Goal: Information Seeking & Learning: Learn about a topic

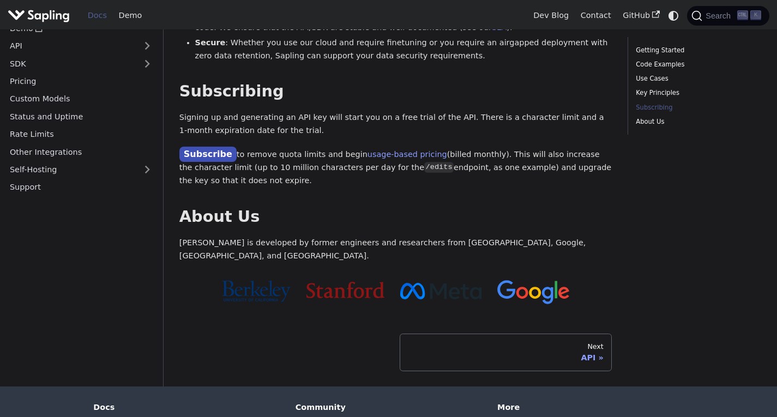
scroll to position [873, 0]
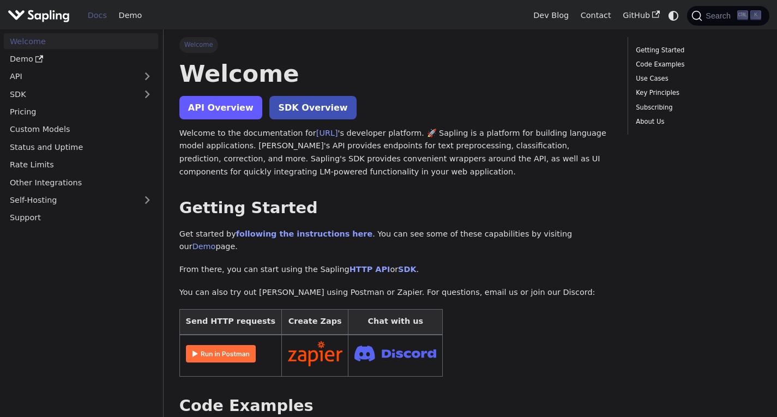
click at [225, 113] on link "API Overview" at bounding box center [220, 107] width 83 height 23
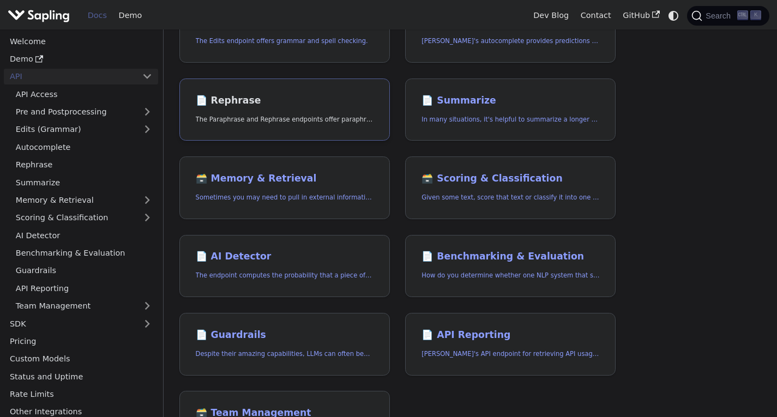
scroll to position [219, 0]
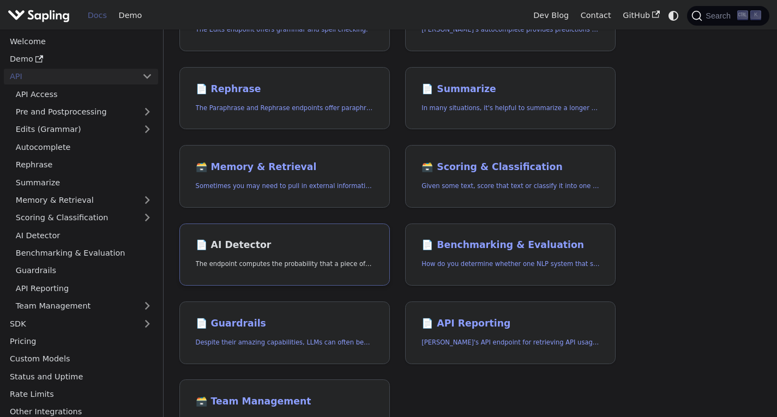
click at [272, 238] on link "📄️ AI Detector The endpoint computes the probability that a piece of text is AI…" at bounding box center [284, 255] width 211 height 63
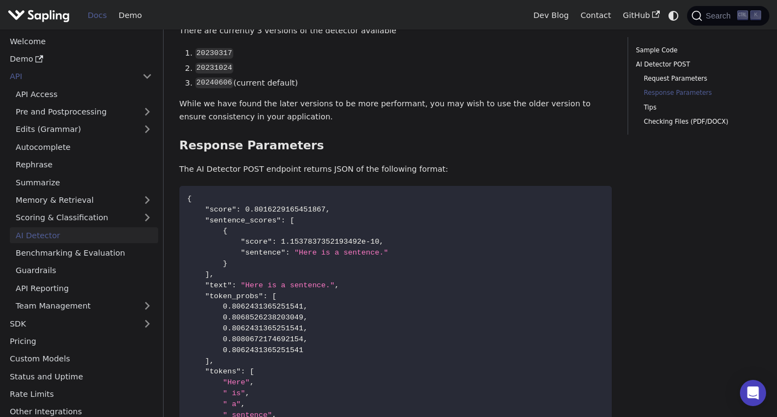
scroll to position [852, 0]
